Goal: Task Accomplishment & Management: Manage account settings

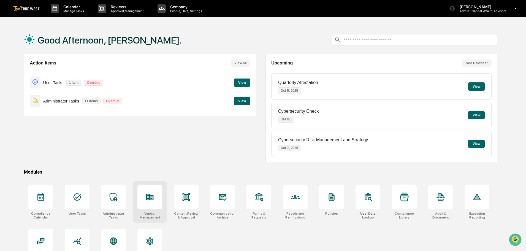
click at [150, 200] on icon at bounding box center [149, 197] width 7 height 7
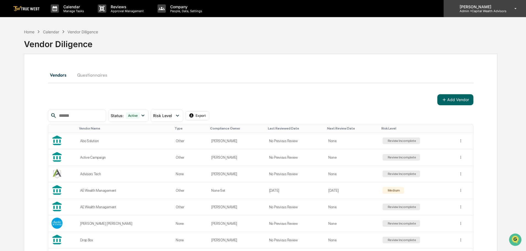
click at [480, 9] on p "[PERSON_NAME]" at bounding box center [480, 6] width 51 height 5
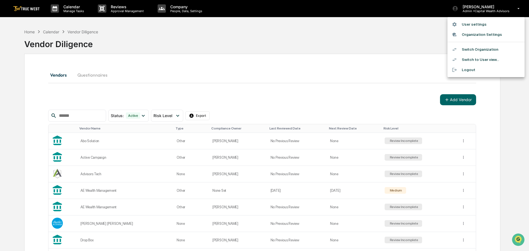
click at [475, 49] on li "Switch Organization" at bounding box center [485, 49] width 77 height 10
